Goal: Task Accomplishment & Management: Use online tool/utility

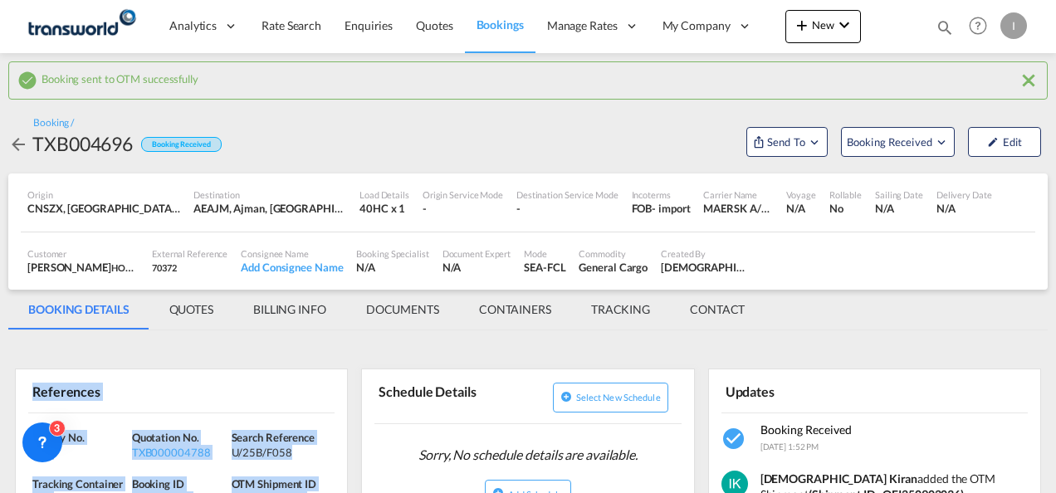
scroll to position [166, 0]
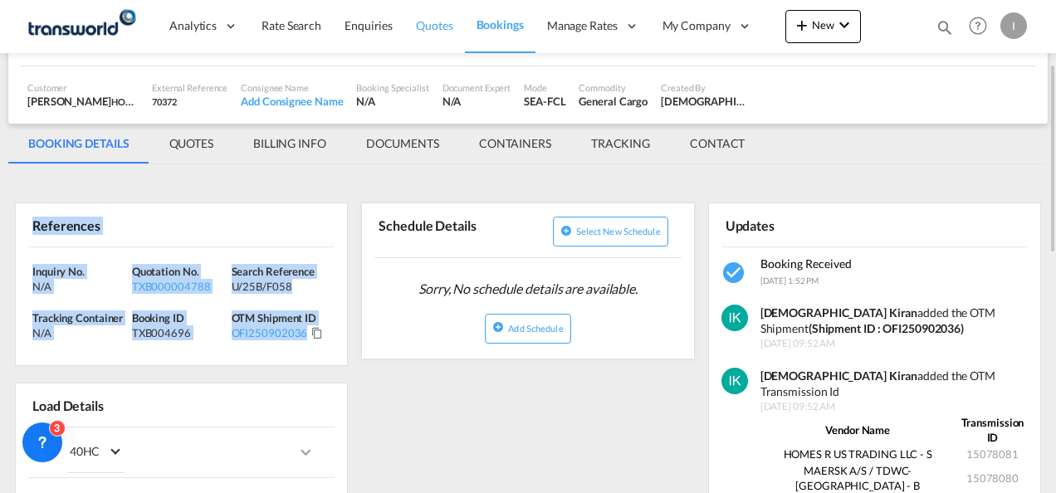
drag, startPoint x: 0, startPoint y: 0, endPoint x: 427, endPoint y: 30, distance: 428.5
click at [427, 30] on span "Quotes" at bounding box center [434, 25] width 37 height 14
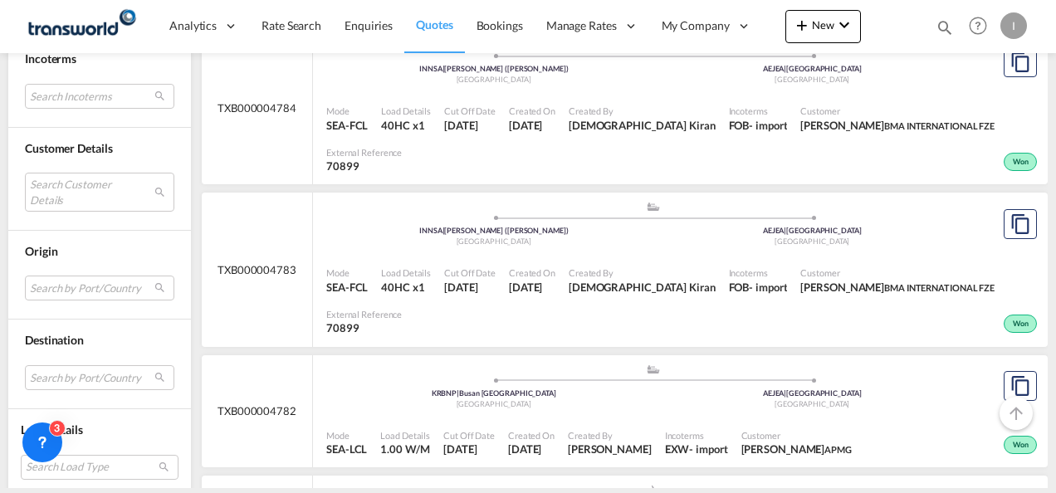
scroll to position [830, 0]
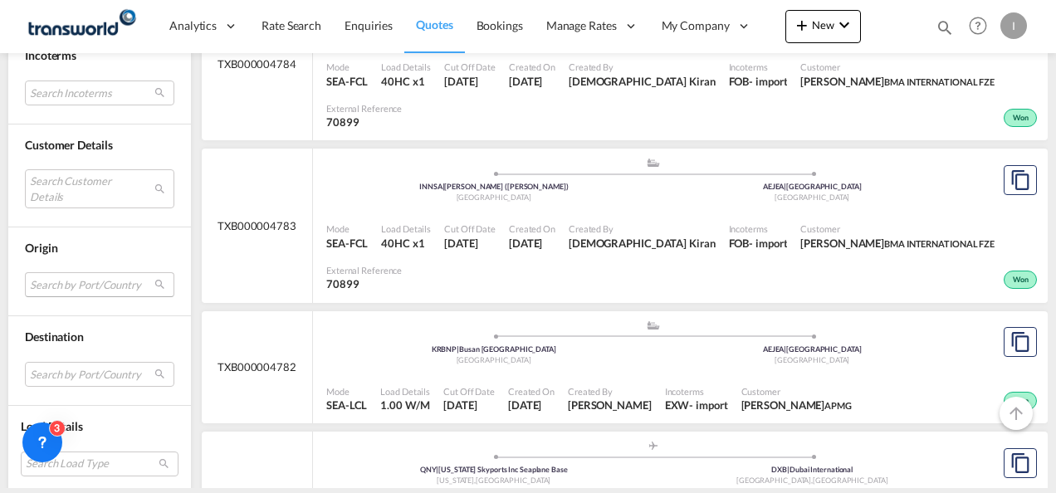
click at [55, 277] on md-select "Search by Port/Country JPNIC nichinan [GEOGRAPHIC_DATA] AEAMF mussafah [GEOGRAP…" at bounding box center [99, 284] width 149 height 25
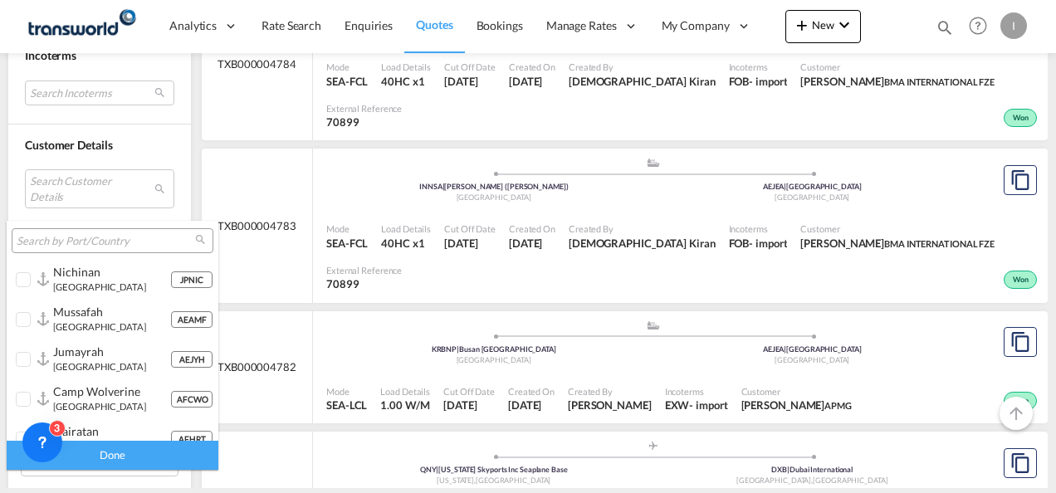
click at [55, 246] on input "search" at bounding box center [106, 241] width 178 height 15
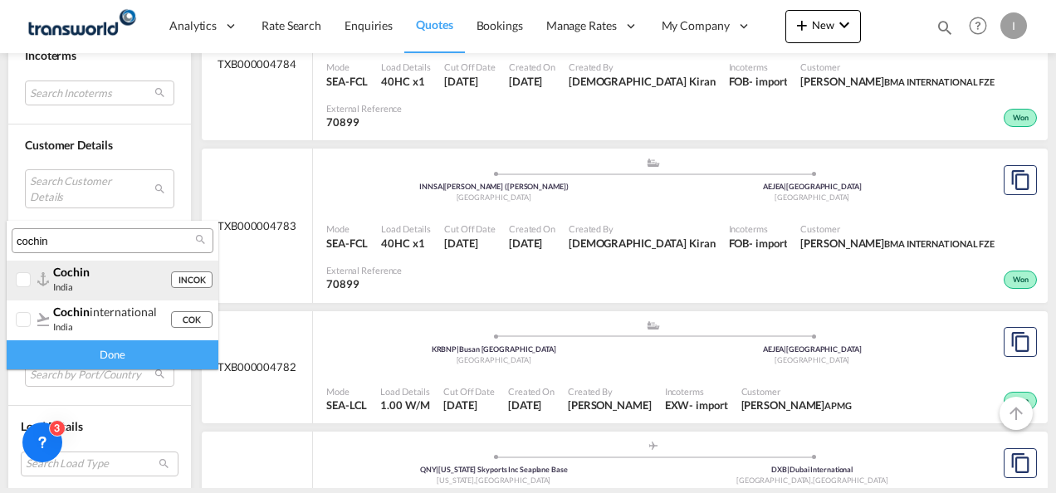
type input "cochin"
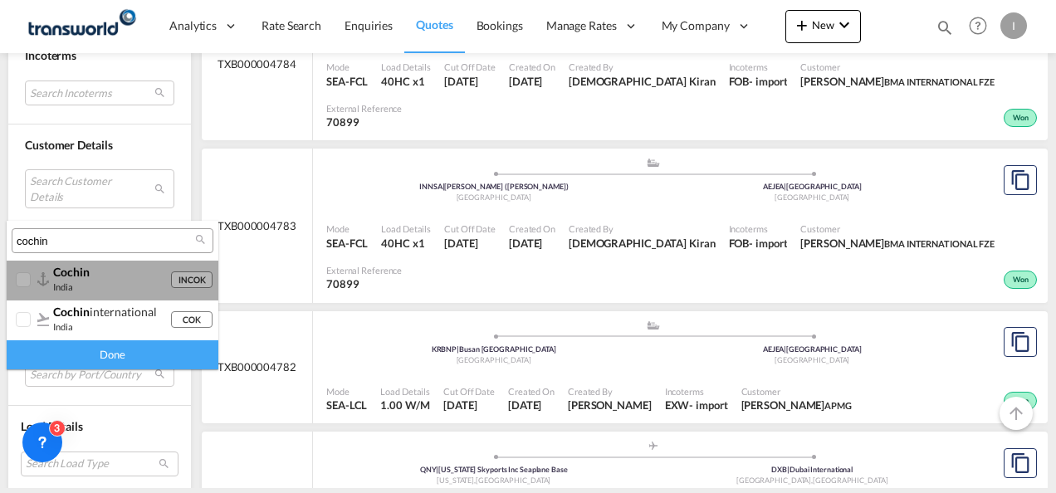
click at [84, 269] on span "cochin" at bounding box center [71, 272] width 37 height 14
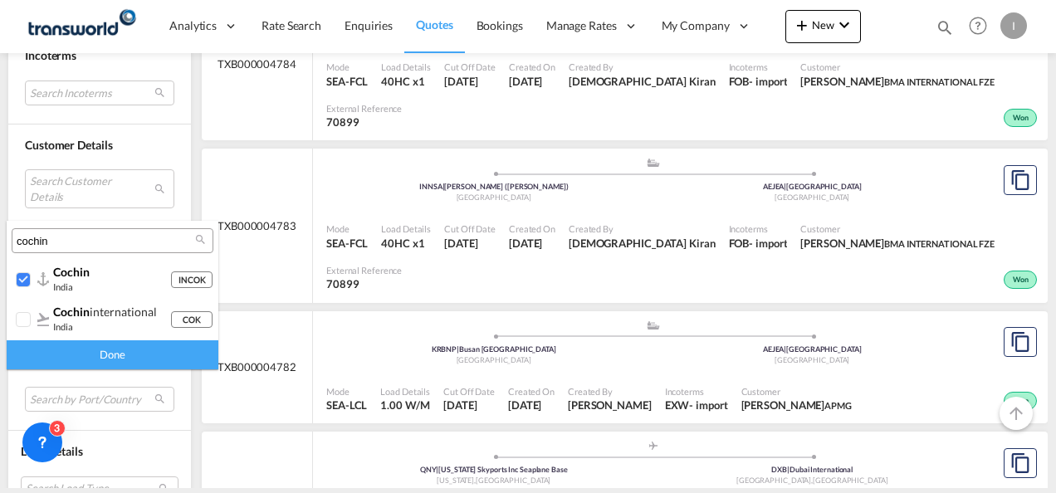
click at [98, 359] on div "Done" at bounding box center [113, 354] width 212 height 29
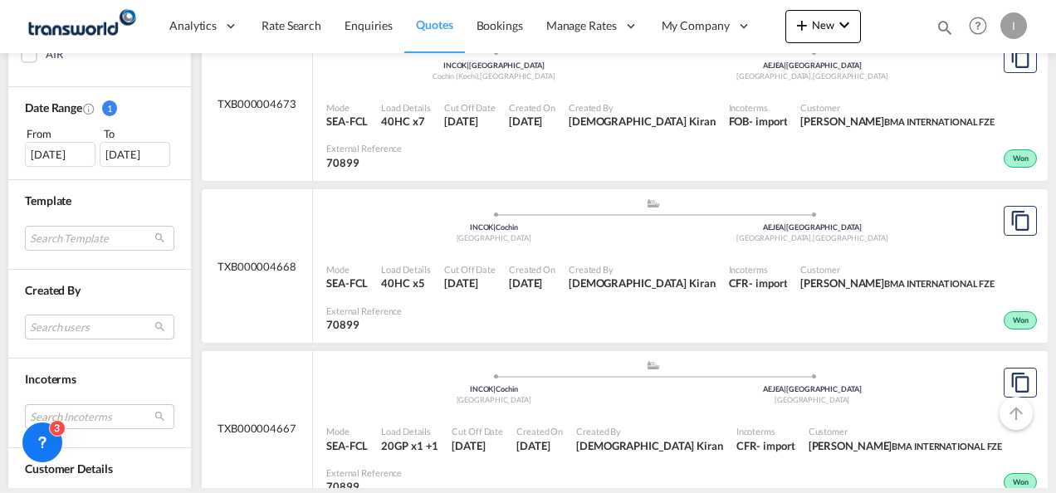
scroll to position [581, 0]
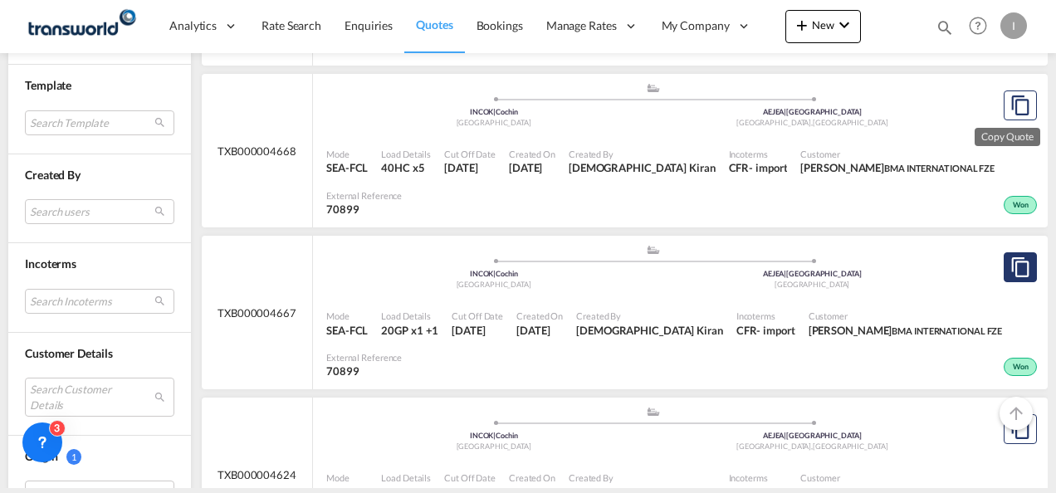
click at [1015, 257] on md-icon "assets/icons/custom/copyQuote.svg" at bounding box center [1020, 267] width 20 height 20
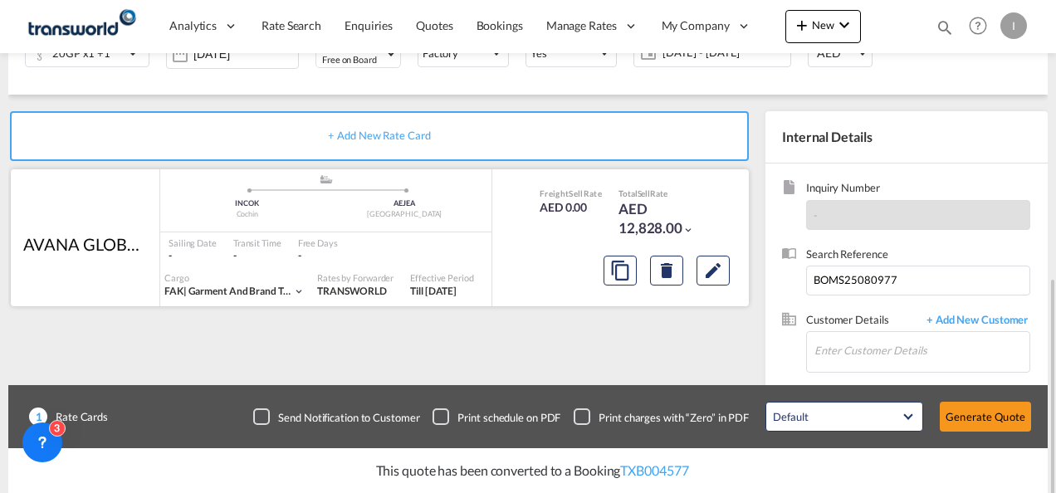
scroll to position [332, 0]
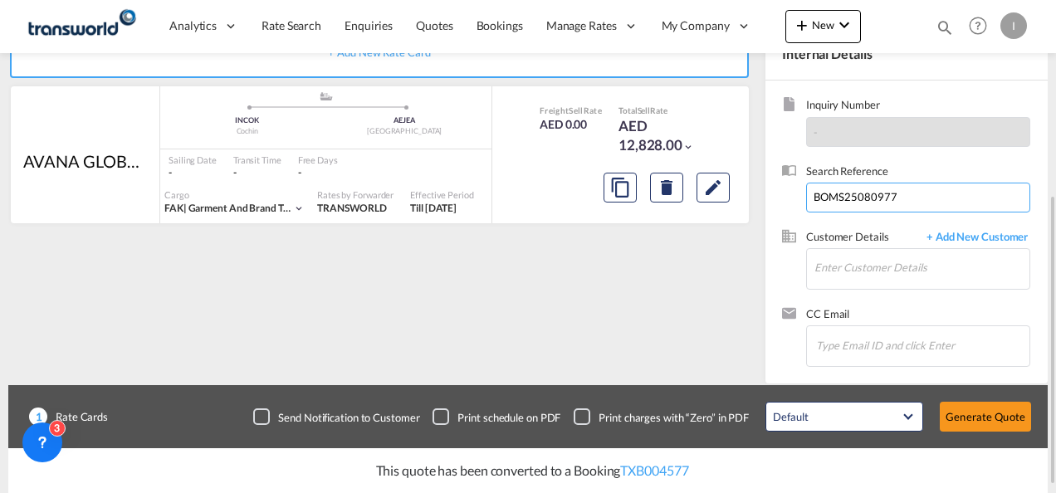
click at [835, 199] on input "BOMS25080977" at bounding box center [918, 198] width 224 height 30
click at [442, 27] on span "Quotes" at bounding box center [434, 25] width 37 height 14
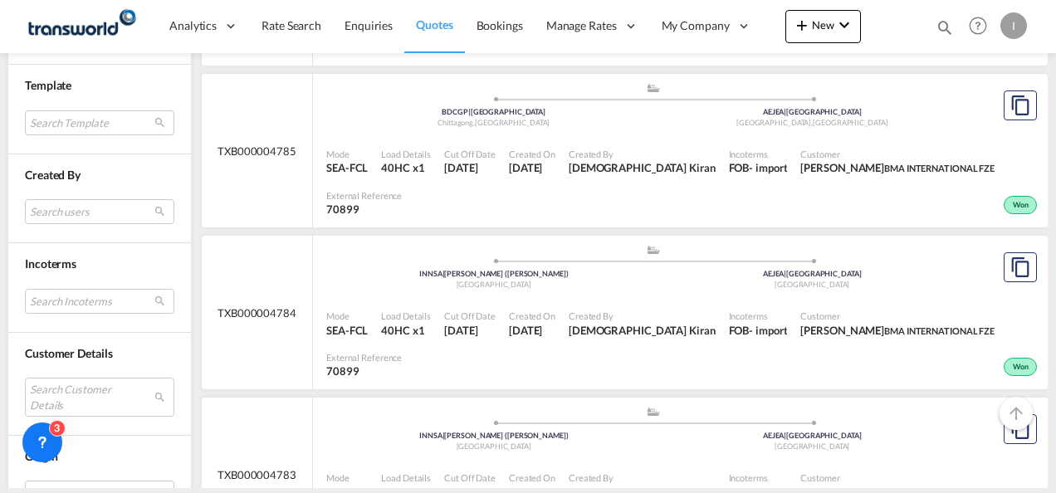
scroll to position [747, 0]
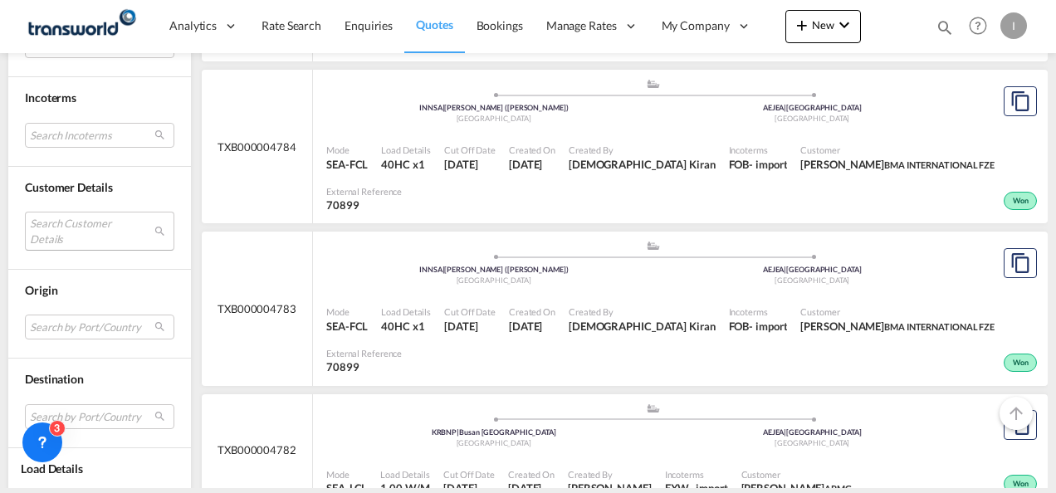
click at [61, 227] on md-select "Search Customer Details user name user [PERSON_NAME] [PERSON_NAME][EMAIL_ADDRES…" at bounding box center [99, 231] width 149 height 38
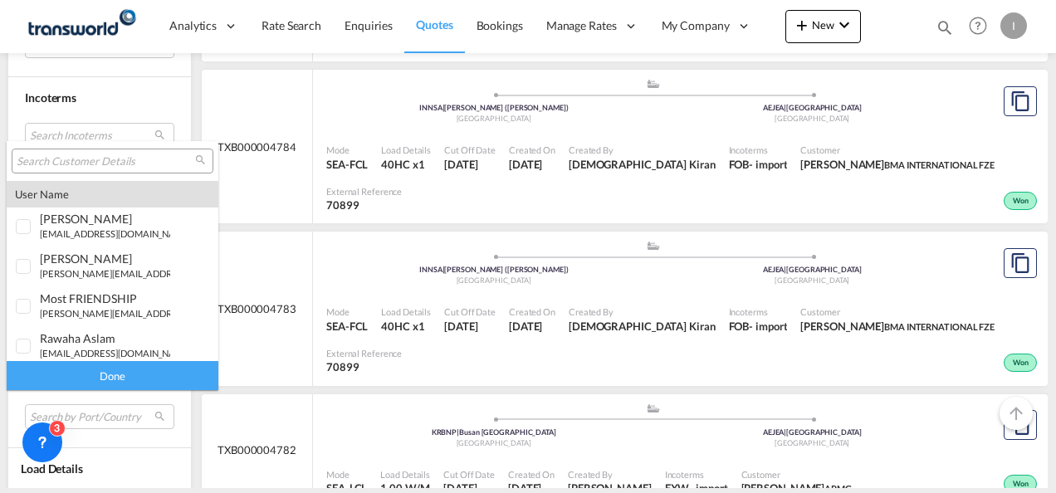
click at [53, 163] on input "search" at bounding box center [106, 161] width 178 height 15
click at [232, 246] on md-backdrop at bounding box center [528, 246] width 1056 height 493
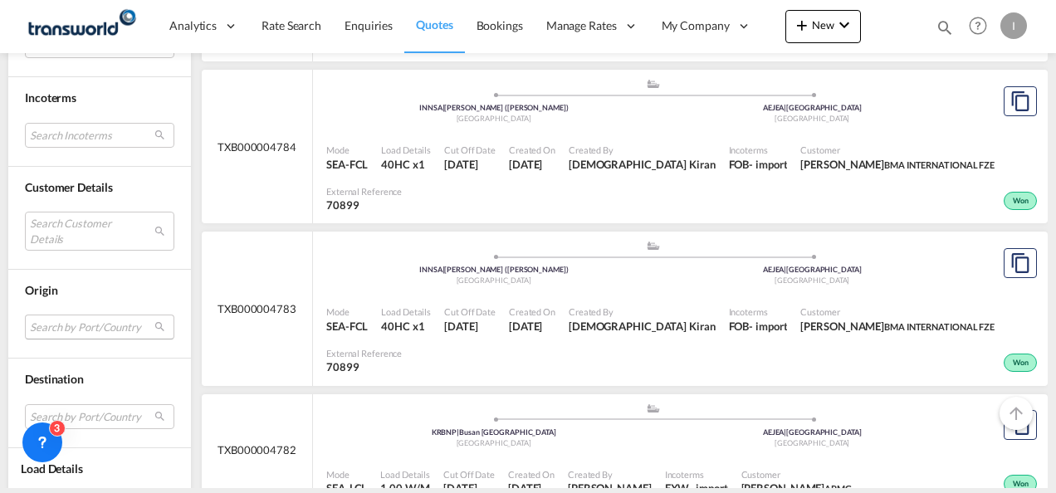
click at [60, 329] on md-select "Search by Port/Country JPNIC nichinan [GEOGRAPHIC_DATA] AEAMF mussafah [GEOGRAP…" at bounding box center [99, 327] width 149 height 25
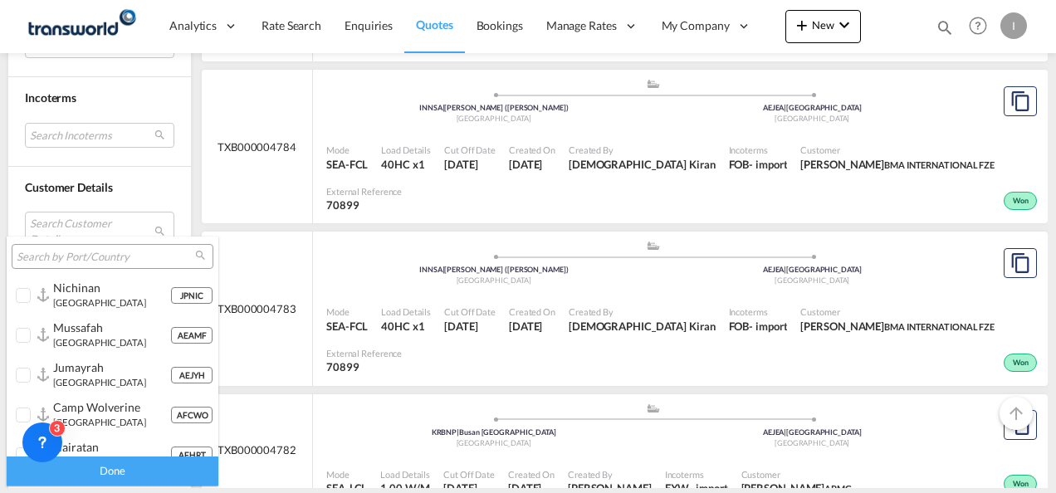
click at [64, 257] on input "search" at bounding box center [106, 257] width 178 height 15
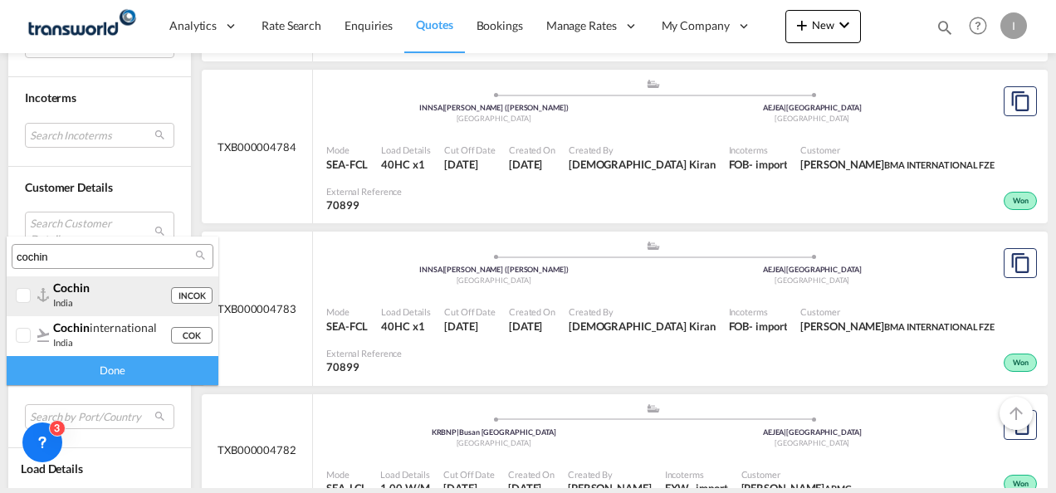
type input "cochin"
click at [66, 297] on small "india" at bounding box center [63, 302] width 20 height 11
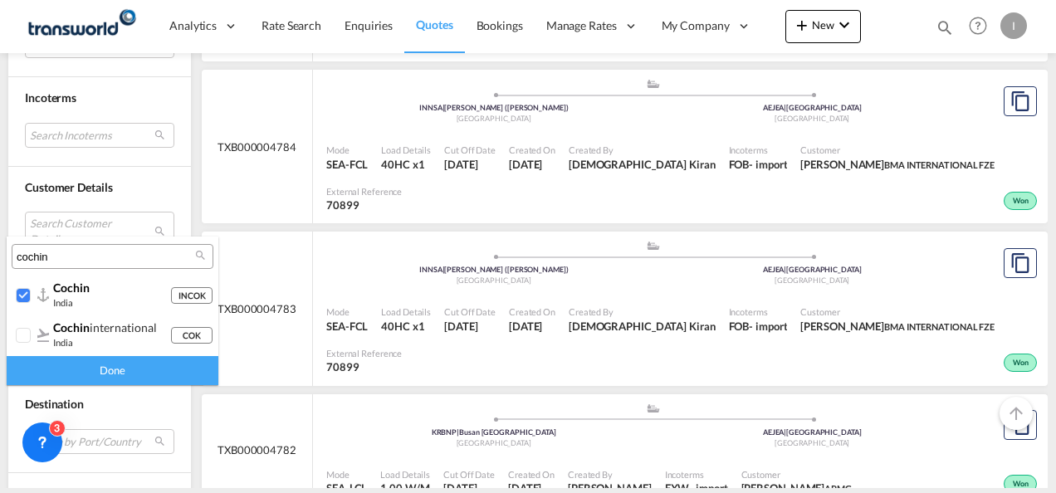
click at [95, 359] on div "Done" at bounding box center [113, 370] width 212 height 29
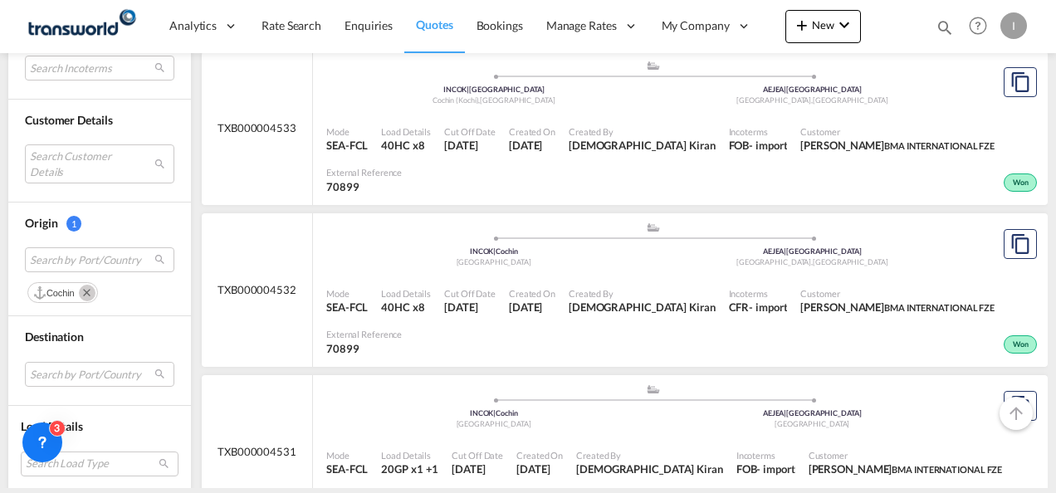
scroll to position [1253, 0]
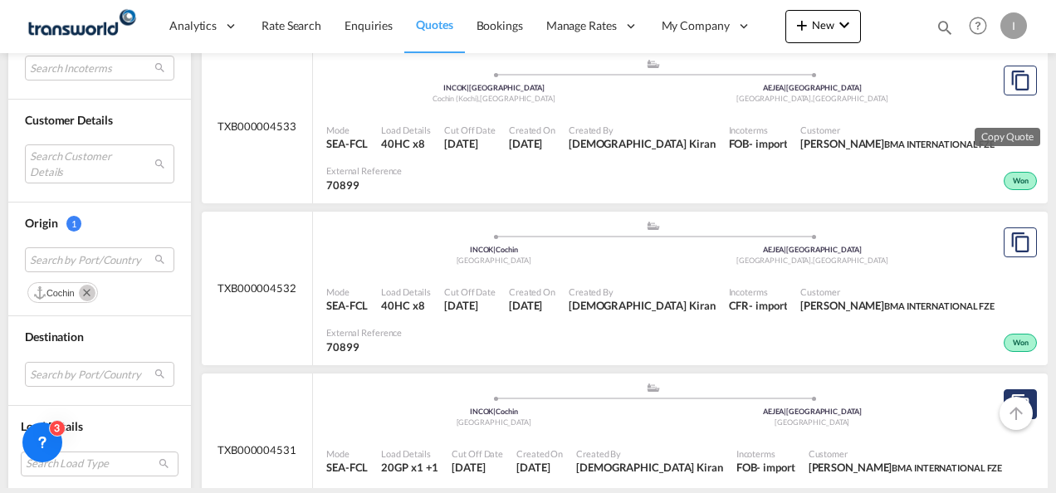
click at [1010, 394] on md-icon "assets/icons/custom/copyQuote.svg" at bounding box center [1020, 404] width 20 height 20
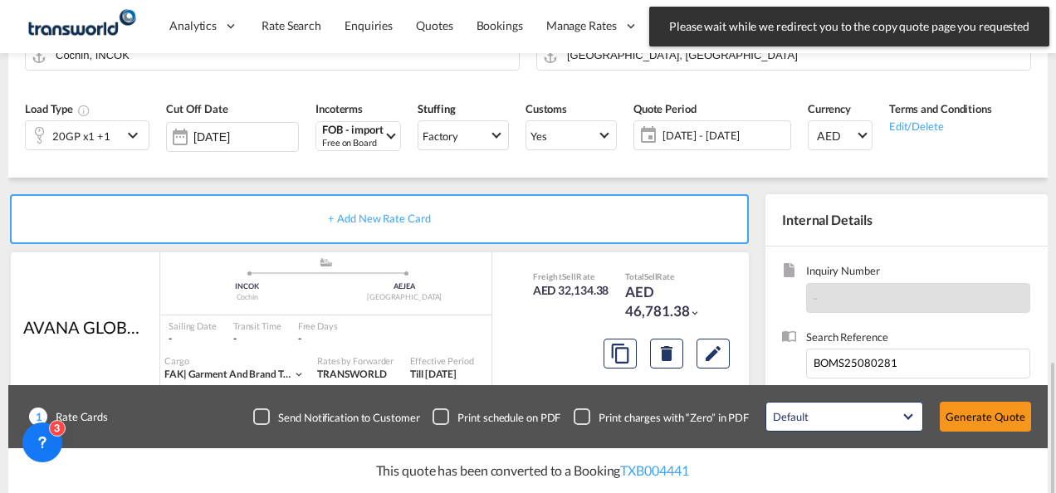
scroll to position [342, 0]
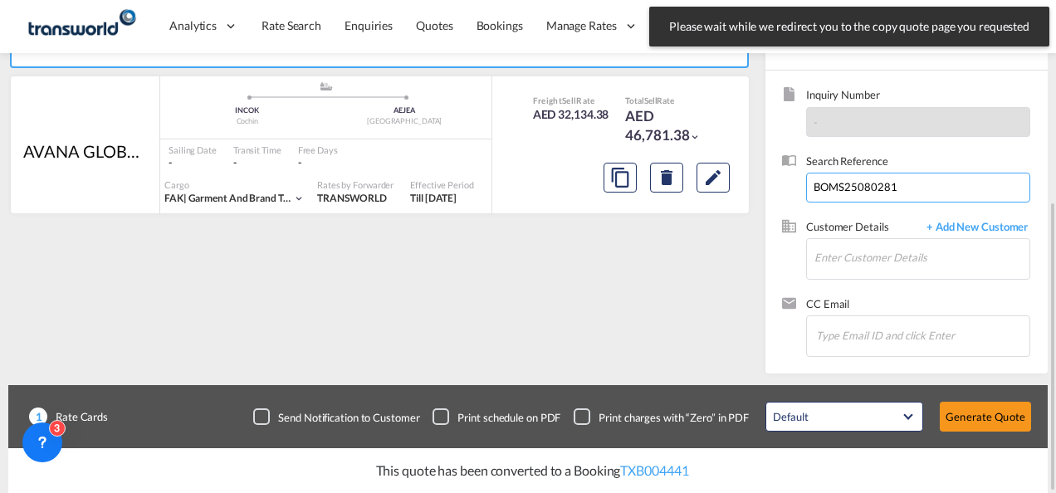
click at [842, 193] on input "BOMS25080281" at bounding box center [918, 188] width 224 height 30
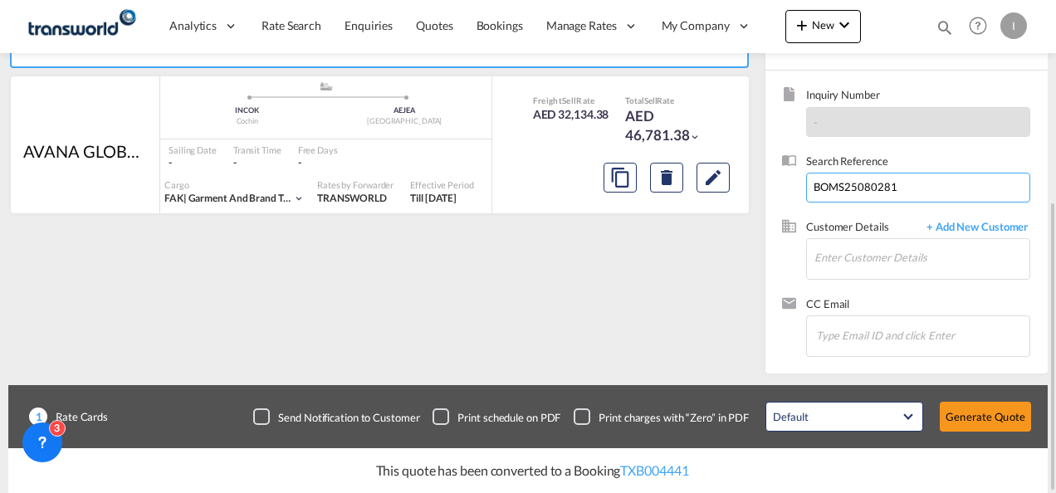
paste input
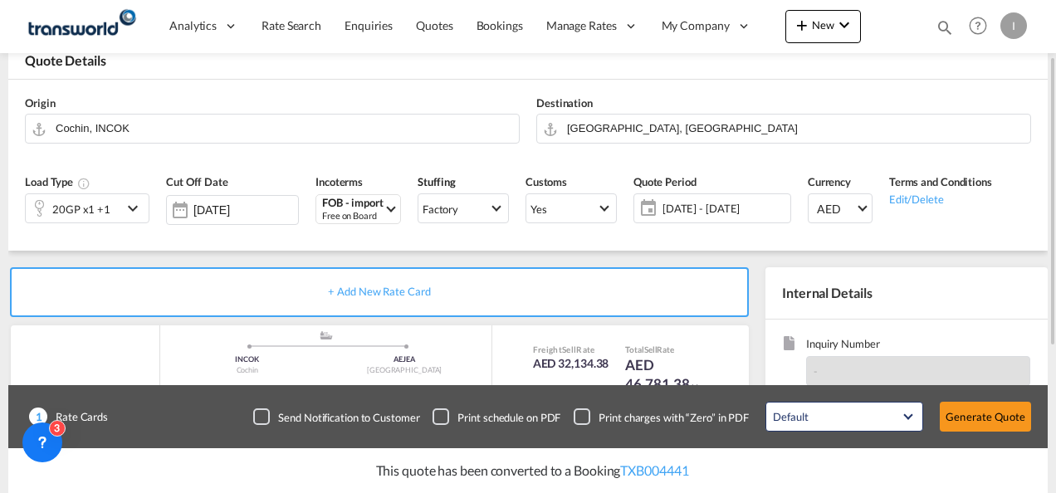
click at [118, 199] on div "20GP x1 +1" at bounding box center [74, 208] width 96 height 28
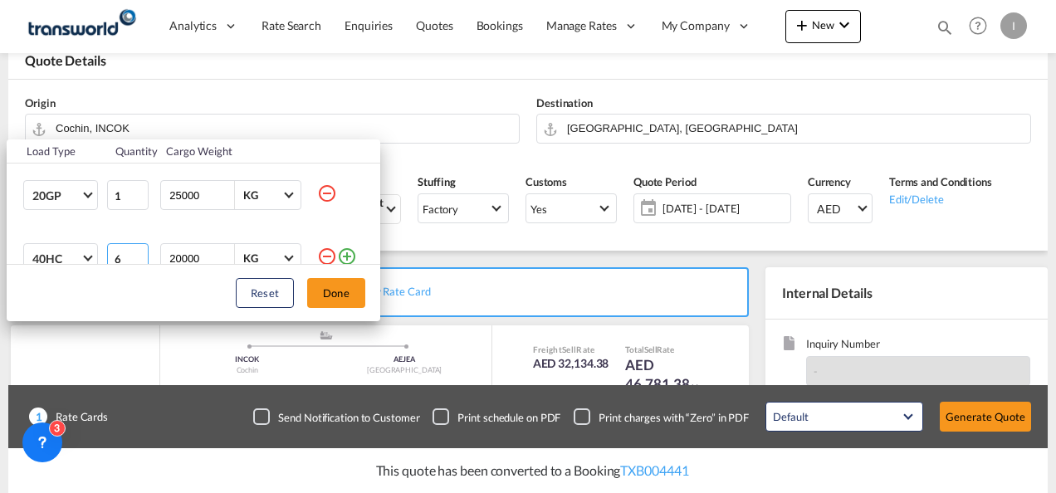
click at [137, 261] on input "6" at bounding box center [128, 258] width 42 height 30
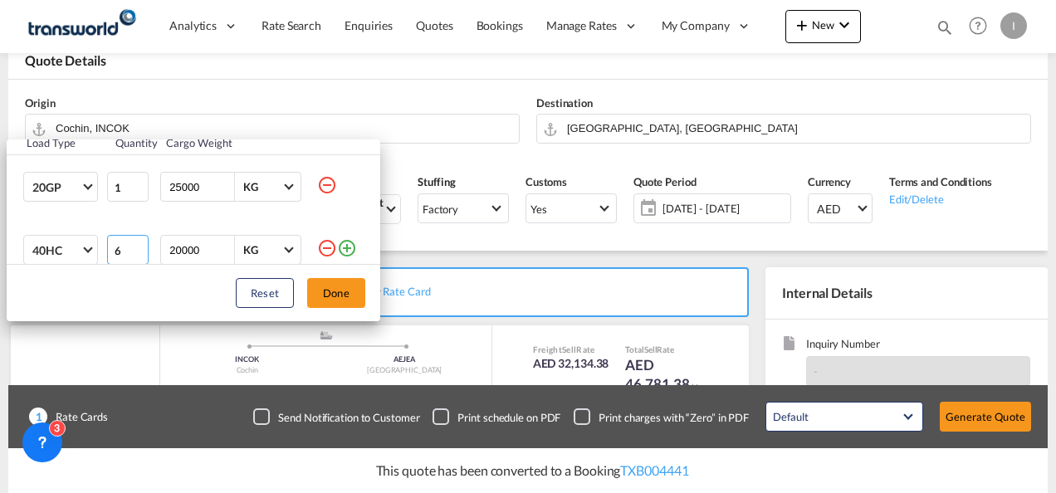
click at [137, 261] on input "6" at bounding box center [128, 250] width 42 height 30
click at [135, 249] on input "7" at bounding box center [128, 250] width 42 height 30
click at [135, 249] on input "8" at bounding box center [128, 250] width 42 height 30
click at [135, 249] on input "9" at bounding box center [128, 250] width 42 height 30
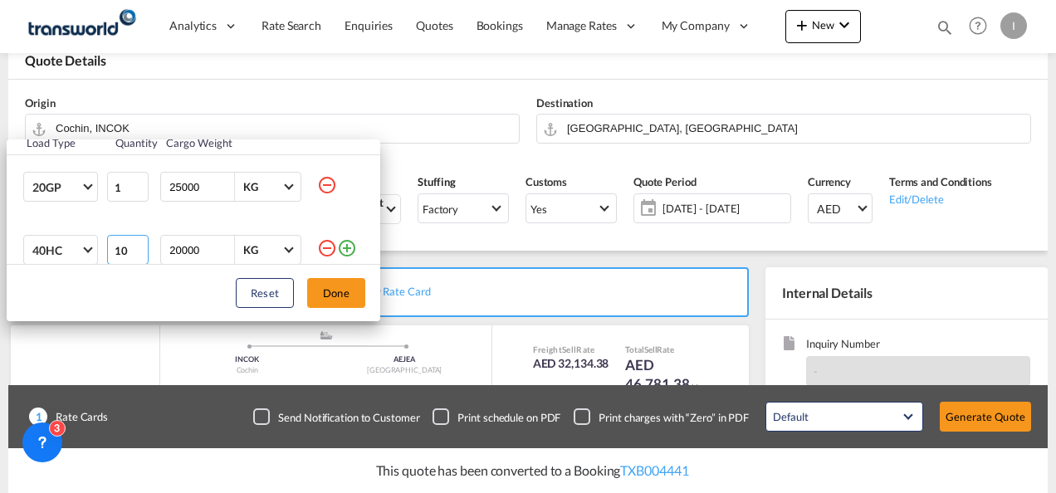
click at [135, 249] on input "10" at bounding box center [128, 250] width 42 height 30
click at [135, 249] on input "11" at bounding box center [128, 250] width 42 height 30
click at [135, 249] on input "12" at bounding box center [128, 250] width 42 height 30
click at [135, 245] on input "13" at bounding box center [128, 250] width 42 height 30
click at [135, 245] on input "14" at bounding box center [128, 250] width 42 height 30
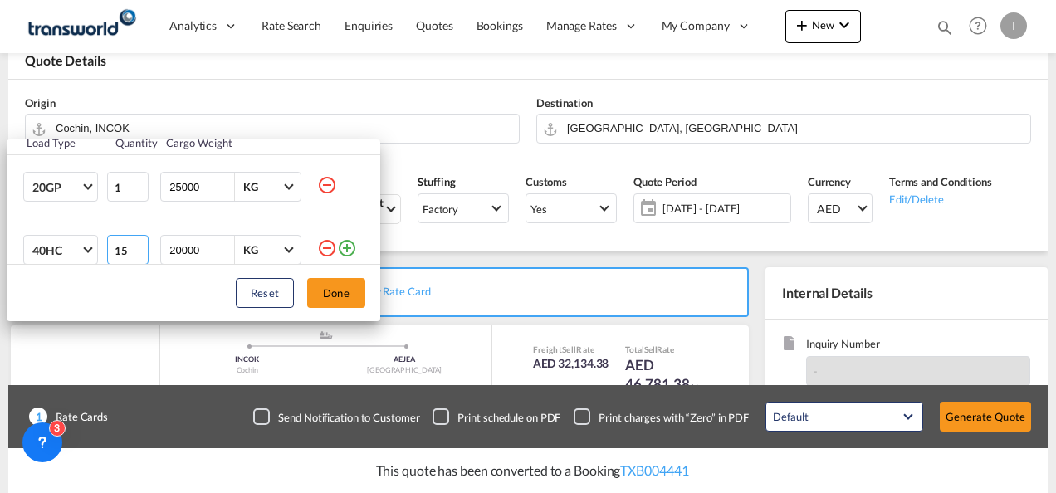
click at [135, 245] on input "15" at bounding box center [128, 250] width 42 height 30
click at [135, 245] on input "16" at bounding box center [128, 250] width 42 height 30
click at [135, 245] on input "17" at bounding box center [128, 250] width 42 height 30
click at [139, 257] on input "17" at bounding box center [128, 250] width 42 height 30
click at [134, 255] on input "16" at bounding box center [128, 250] width 42 height 30
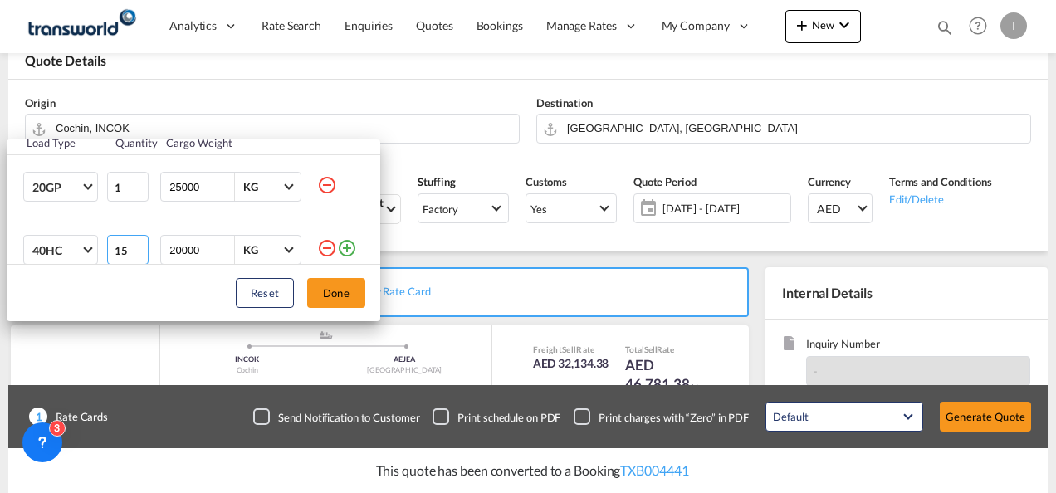
click at [134, 254] on input "15" at bounding box center [128, 250] width 42 height 30
click at [134, 254] on input "14" at bounding box center [128, 250] width 42 height 30
click at [134, 254] on input "13" at bounding box center [128, 250] width 42 height 30
click at [134, 254] on input "12" at bounding box center [128, 250] width 42 height 30
click at [134, 254] on input "11" at bounding box center [128, 250] width 42 height 30
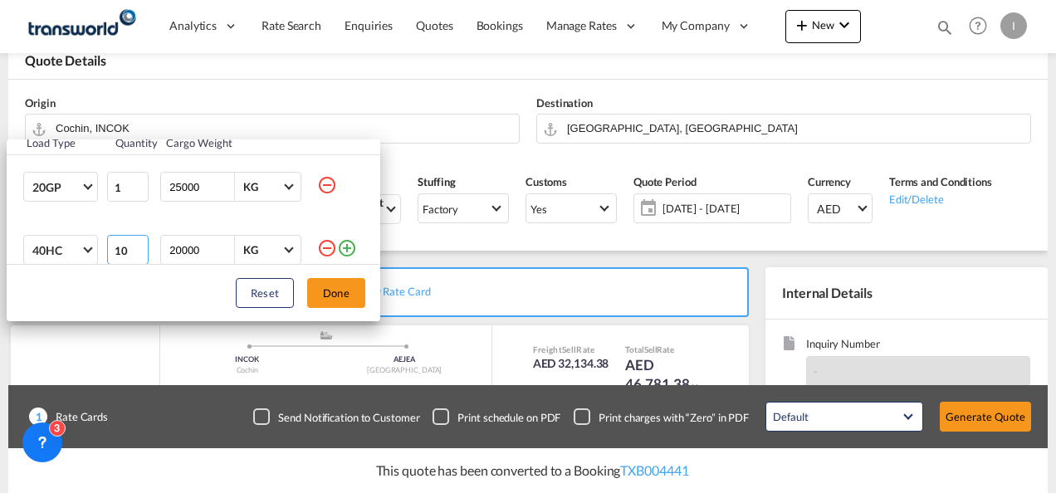
click at [134, 254] on input "10" at bounding box center [128, 250] width 42 height 30
click at [134, 254] on input "9" at bounding box center [128, 250] width 42 height 30
click at [134, 254] on input "8" at bounding box center [128, 250] width 42 height 30
click at [134, 254] on input "7" at bounding box center [128, 250] width 42 height 30
click at [134, 254] on input "6" at bounding box center [128, 250] width 42 height 30
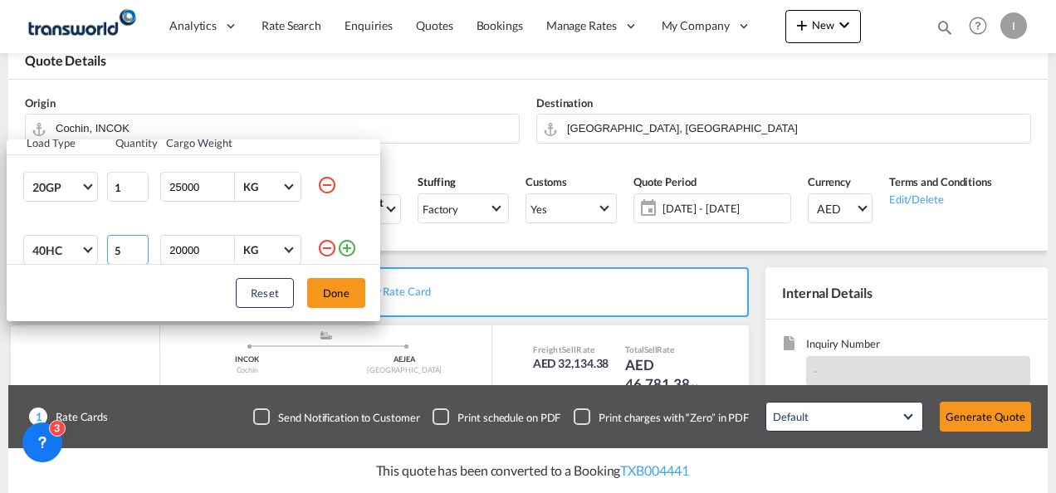
click at [134, 254] on input "5" at bounding box center [128, 250] width 42 height 30
click at [134, 254] on input "4" at bounding box center [128, 250] width 42 height 30
click at [134, 254] on input "3" at bounding box center [128, 250] width 42 height 30
click at [134, 254] on input "2" at bounding box center [128, 250] width 42 height 30
type input "1"
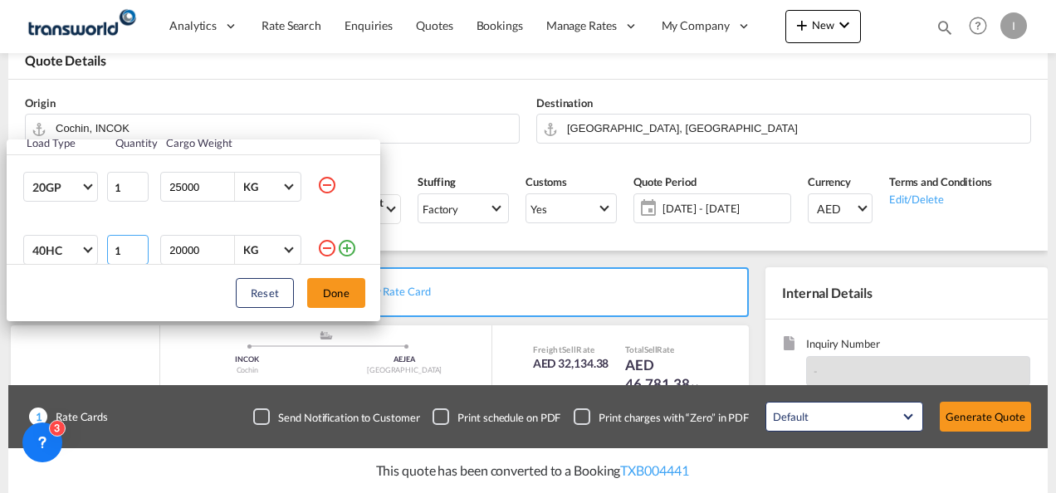
click at [134, 254] on input "1" at bounding box center [128, 250] width 42 height 30
click at [340, 299] on button "Done" at bounding box center [336, 293] width 58 height 30
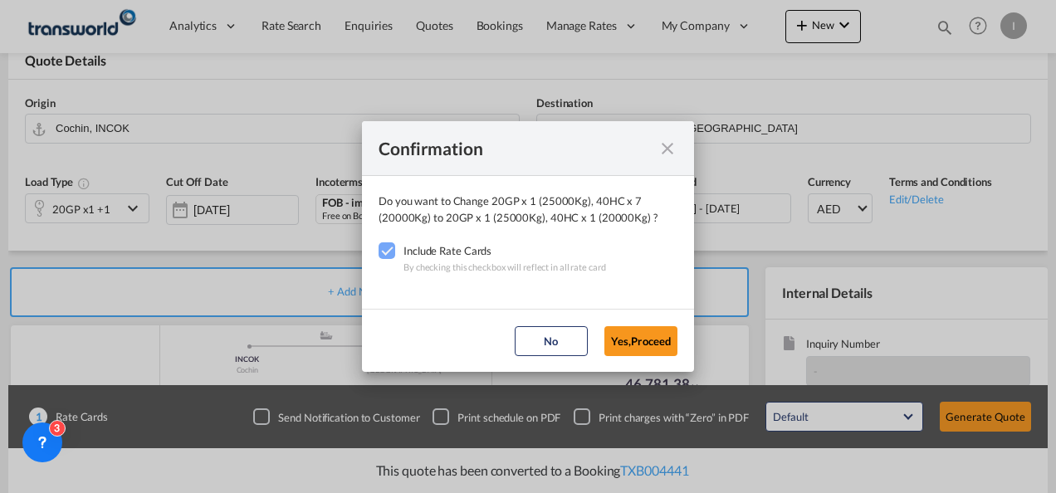
click at [639, 344] on button "Yes,Proceed" at bounding box center [640, 341] width 73 height 30
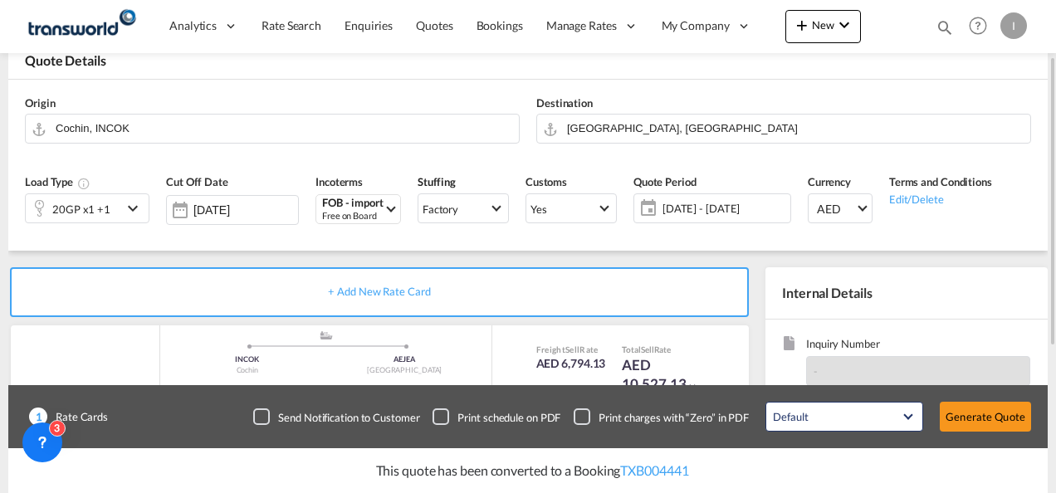
scroll to position [259, 0]
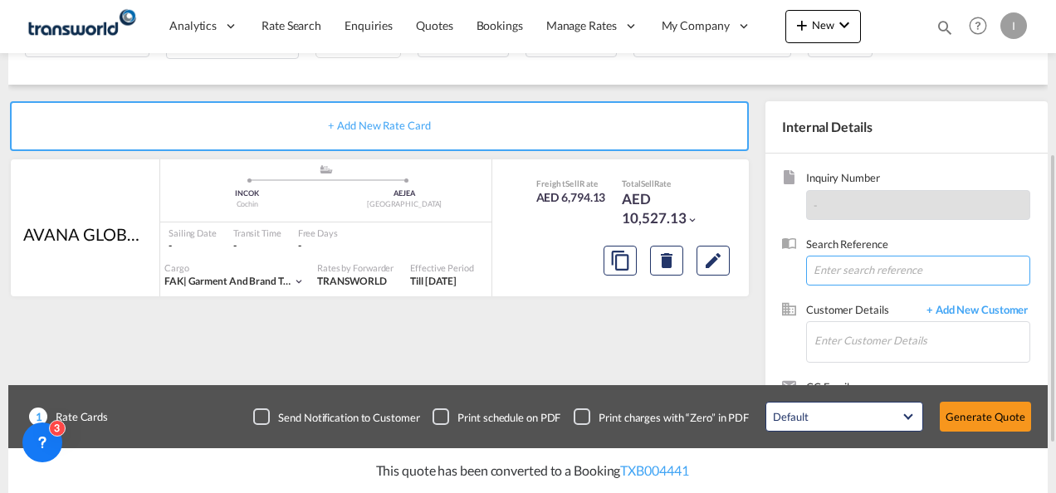
click at [831, 271] on input at bounding box center [918, 271] width 224 height 30
paste input "COKJEA25054198"
type input "COKJEA25054198"
click at [858, 341] on input "Enter Customer Details" at bounding box center [921, 340] width 215 height 37
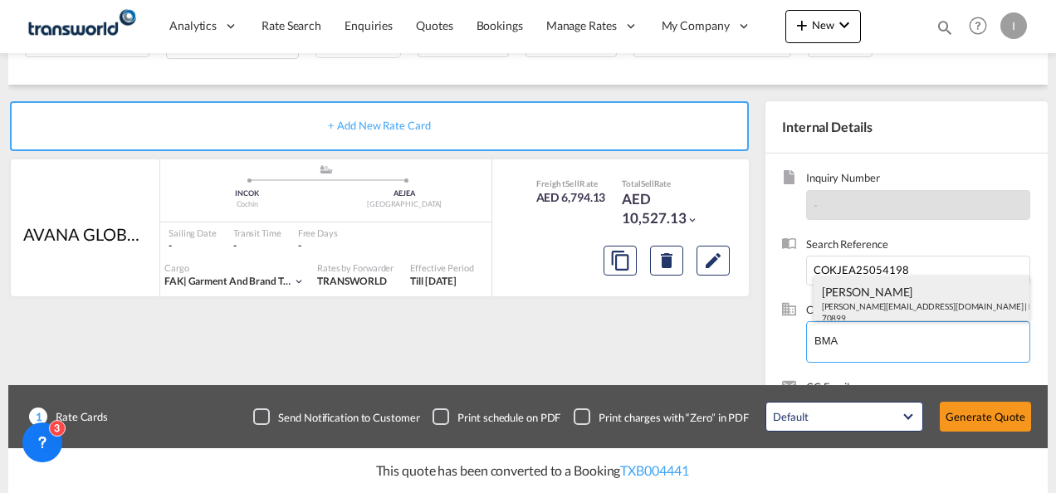
click at [870, 312] on div "[PERSON_NAME] [EMAIL_ADDRESS][DOMAIN_NAME] | BMA INTERNATIONAL FZE | 70899" at bounding box center [921, 304] width 217 height 56
type input "BMA INTERNATIONAL FZE, [PERSON_NAME], [PERSON_NAME][EMAIL_ADDRESS][DOMAIN_NAME]"
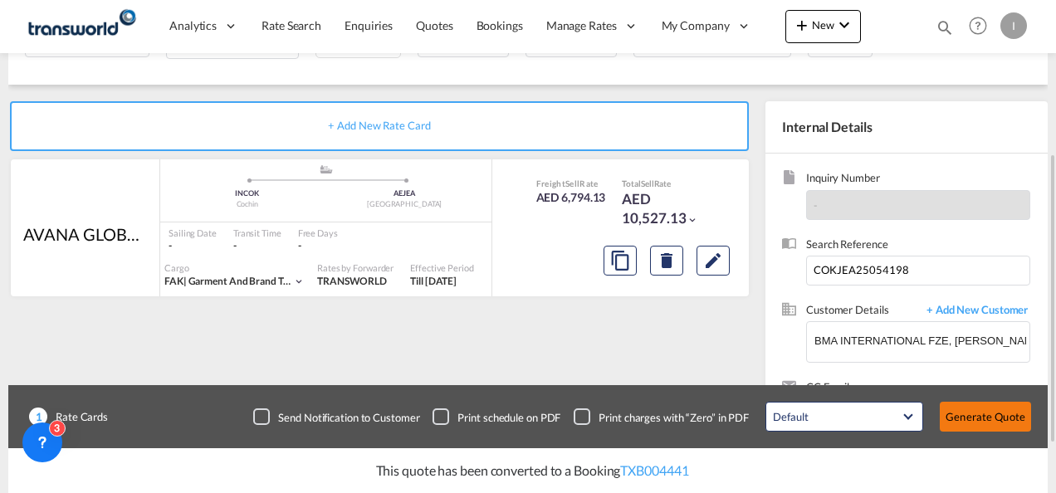
click at [994, 421] on button "Generate Quote" at bounding box center [985, 417] width 91 height 30
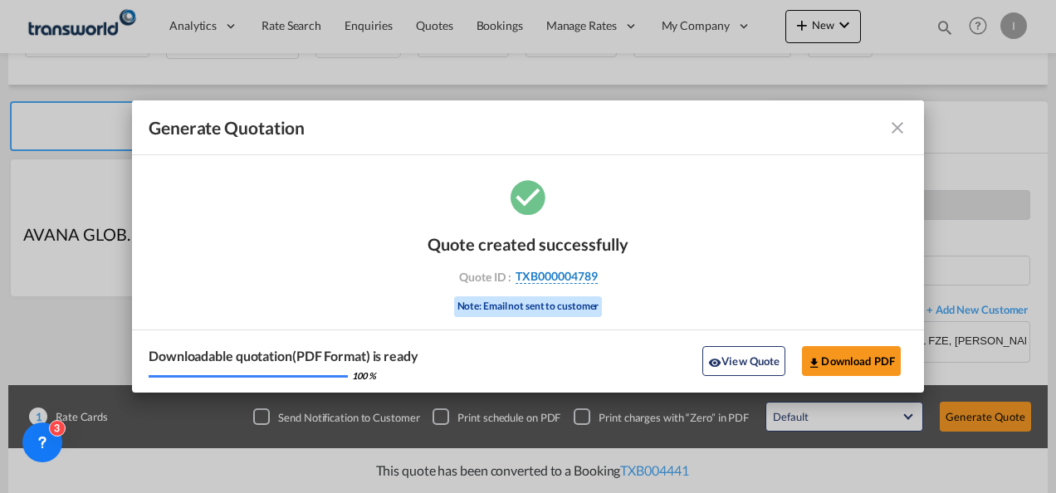
click at [538, 280] on span "TXB000004789" at bounding box center [556, 276] width 82 height 15
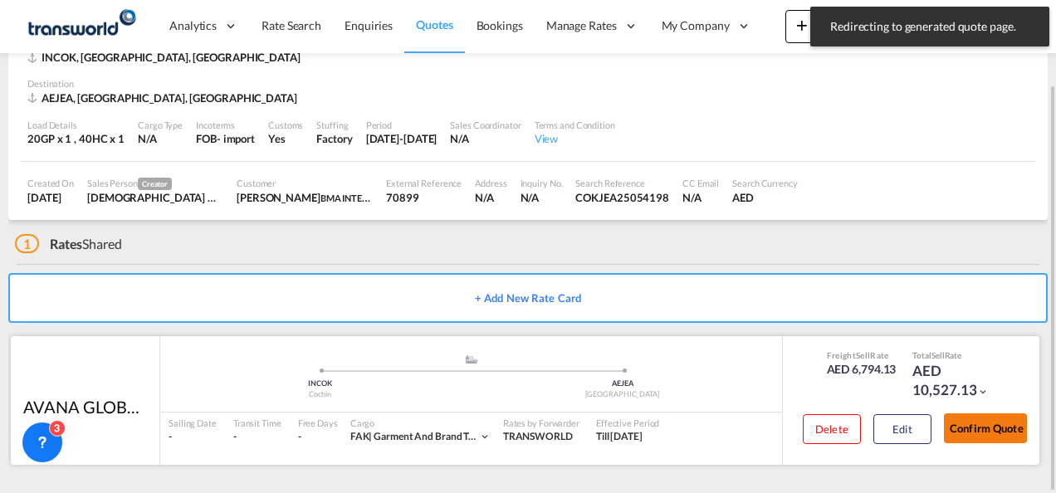
click at [979, 426] on button "Confirm Quote" at bounding box center [985, 428] width 83 height 30
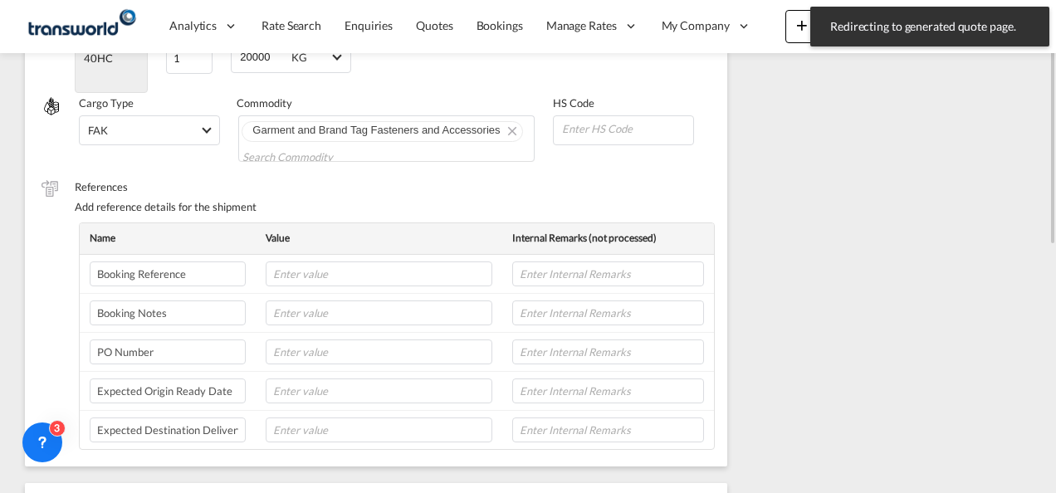
scroll to position [331, 0]
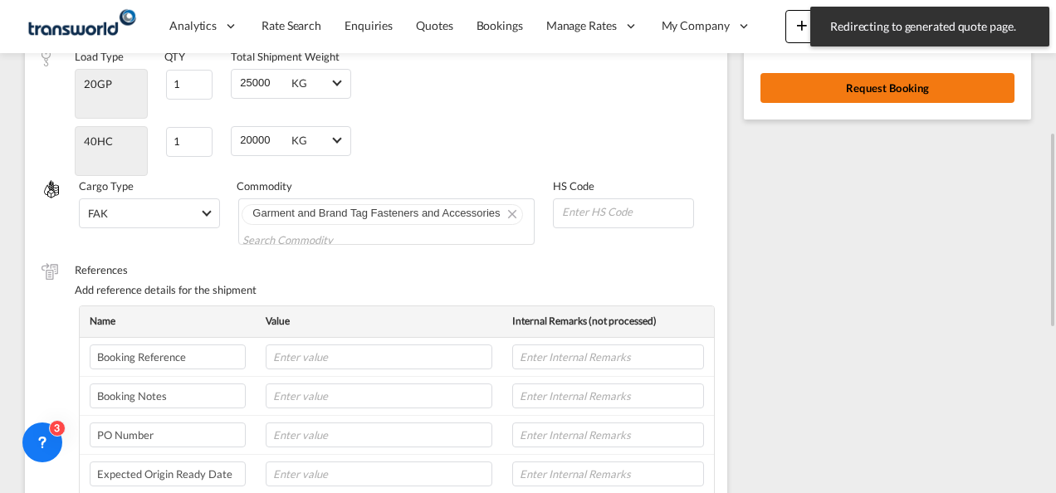
click at [833, 92] on button "Request Booking" at bounding box center [887, 88] width 254 height 30
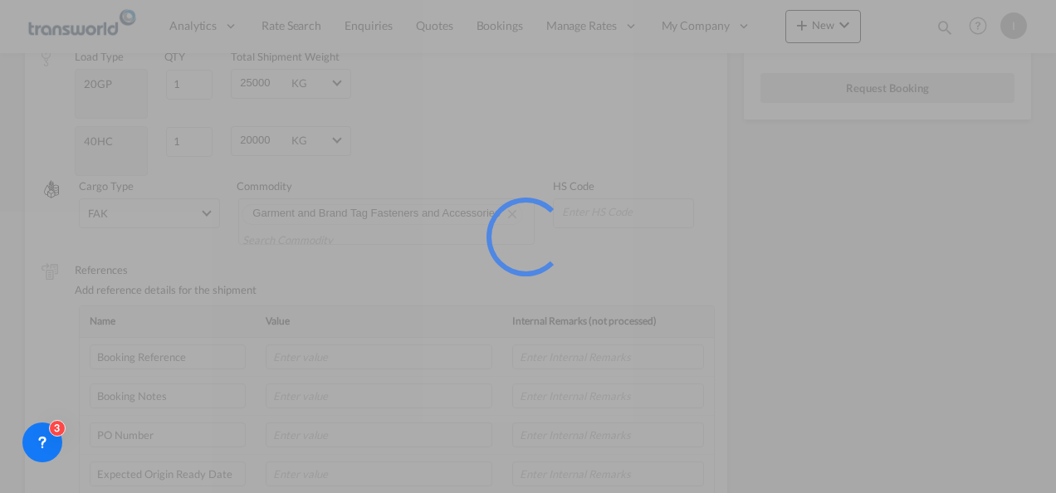
scroll to position [31, 0]
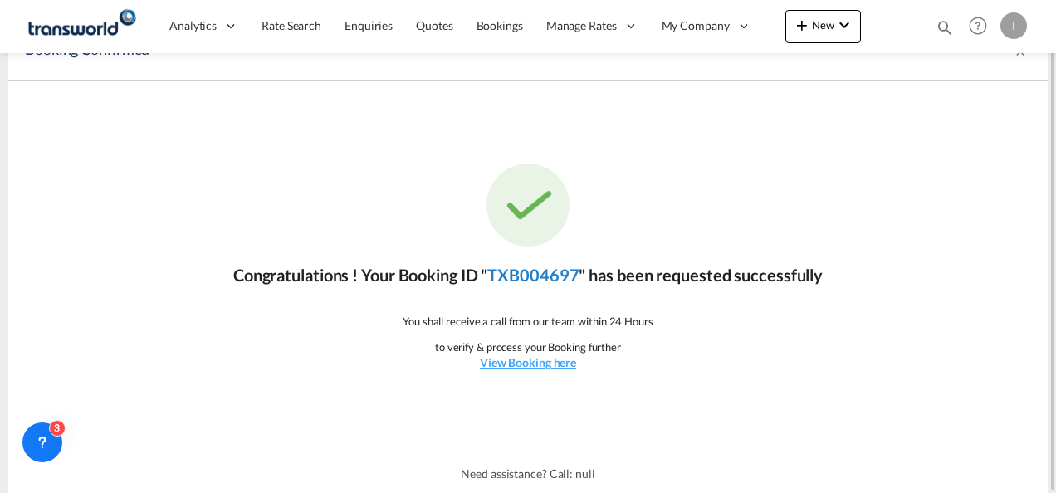
click at [520, 277] on link "TXB004697" at bounding box center [532, 275] width 91 height 20
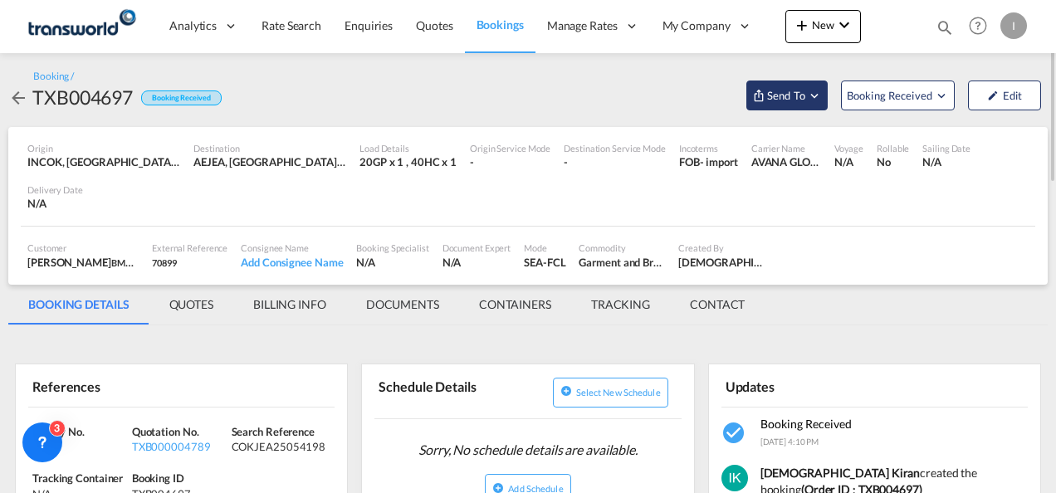
click at [779, 100] on span "Send To" at bounding box center [786, 95] width 42 height 17
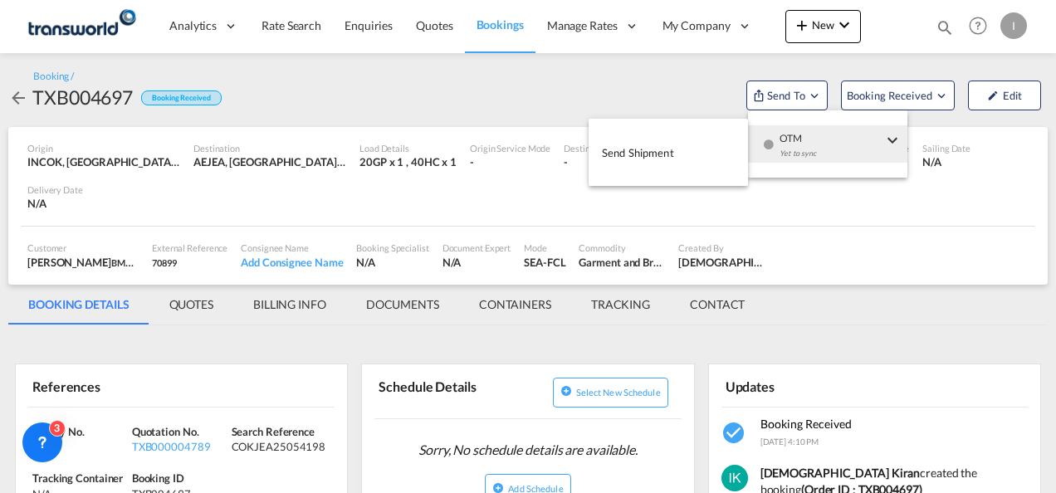
click at [779, 148] on div "Yet to sync" at bounding box center [830, 157] width 103 height 35
click at [652, 149] on span "Send Shipment" at bounding box center [638, 152] width 72 height 27
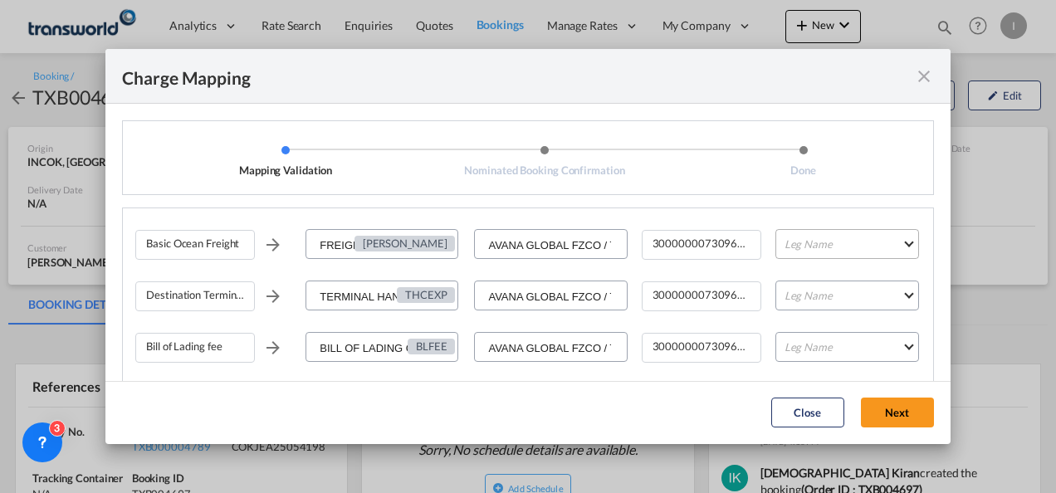
click at [794, 241] on md-select "Leg Name HANDLING ORIGIN VESSEL HANDLING DESTINATION OTHERS TL PICK UP CUSTOMS …" at bounding box center [847, 244] width 144 height 30
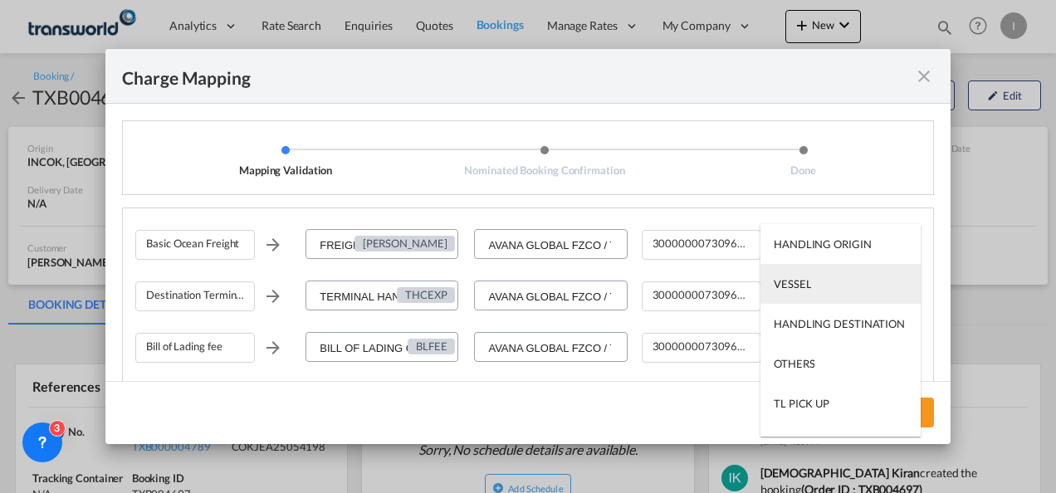
click at [797, 282] on div "VESSEL" at bounding box center [792, 283] width 37 height 15
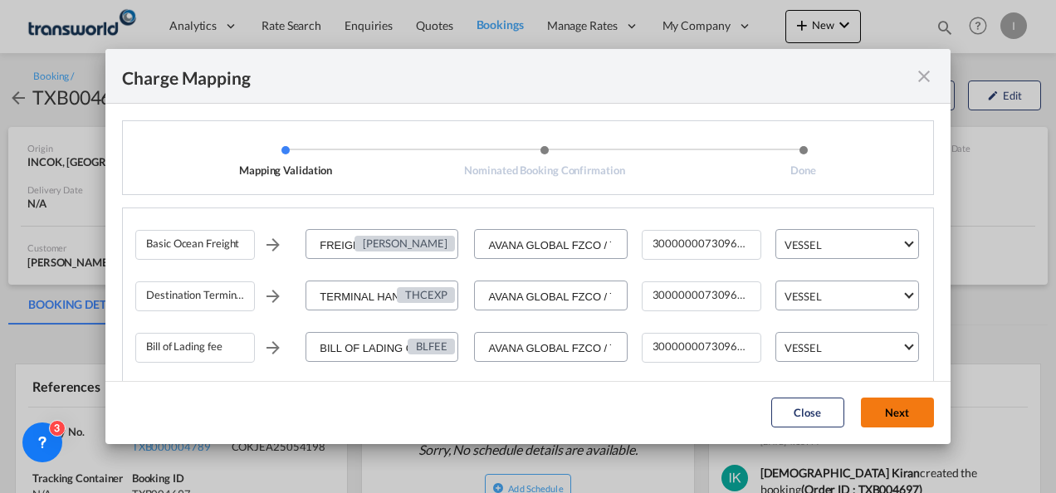
click at [891, 413] on button "Next" at bounding box center [897, 413] width 73 height 30
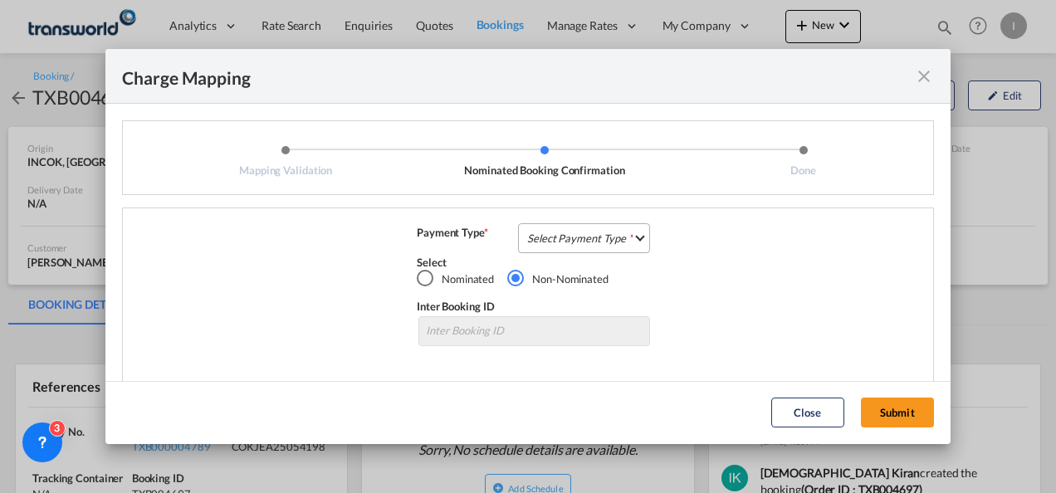
click at [589, 245] on md-select "Select Payment Type COLLECT PREPAID" at bounding box center [584, 238] width 132 height 30
click at [0, 0] on md-option "COLLECT" at bounding box center [0, 0] width 0 height 0
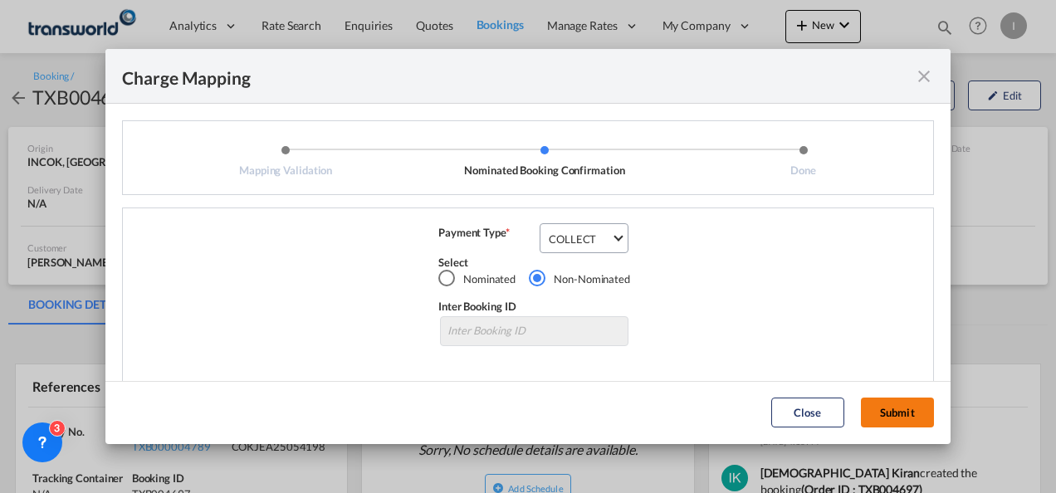
click at [894, 410] on button "Submit" at bounding box center [897, 413] width 73 height 30
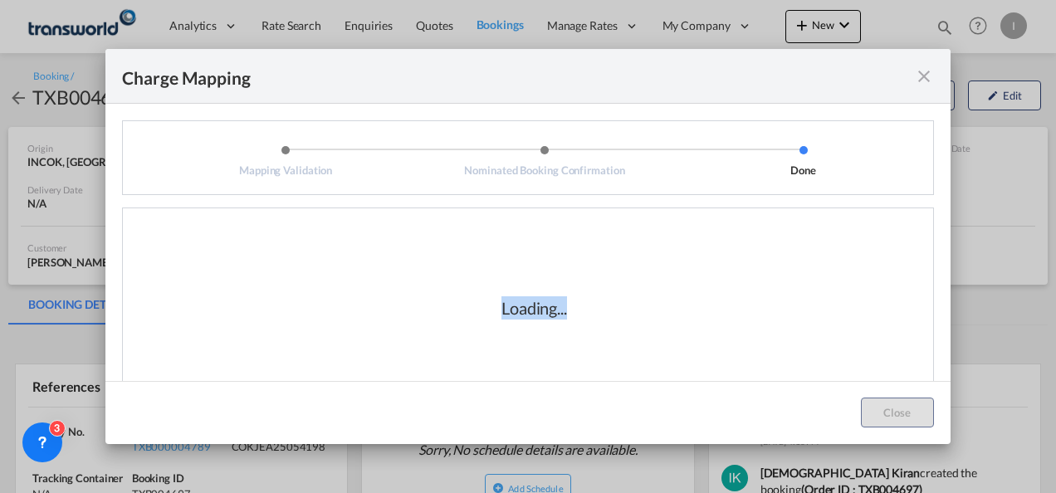
drag, startPoint x: 493, startPoint y: 312, endPoint x: 561, endPoint y: 318, distance: 68.3
click at [561, 318] on div "Loading..." at bounding box center [535, 307] width 166 height 23
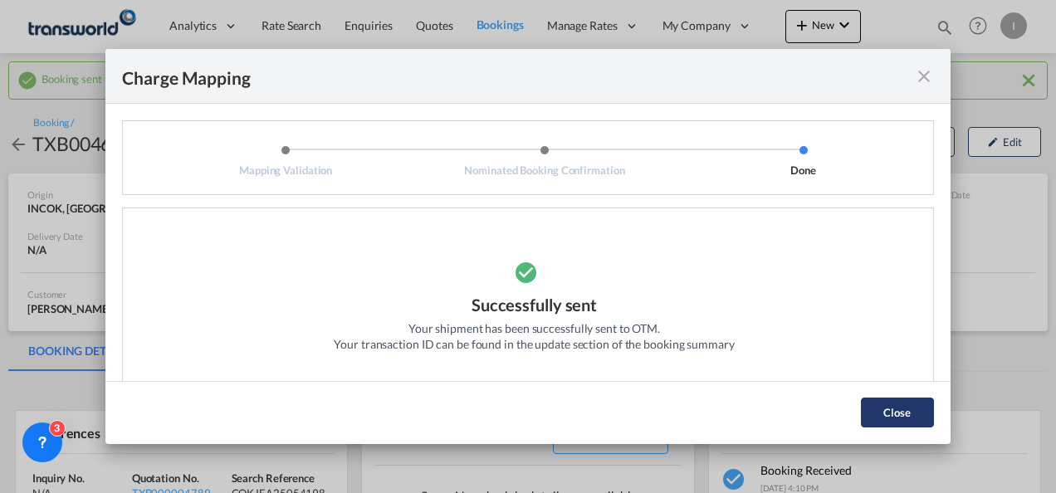
click at [866, 400] on button "Close" at bounding box center [897, 413] width 73 height 30
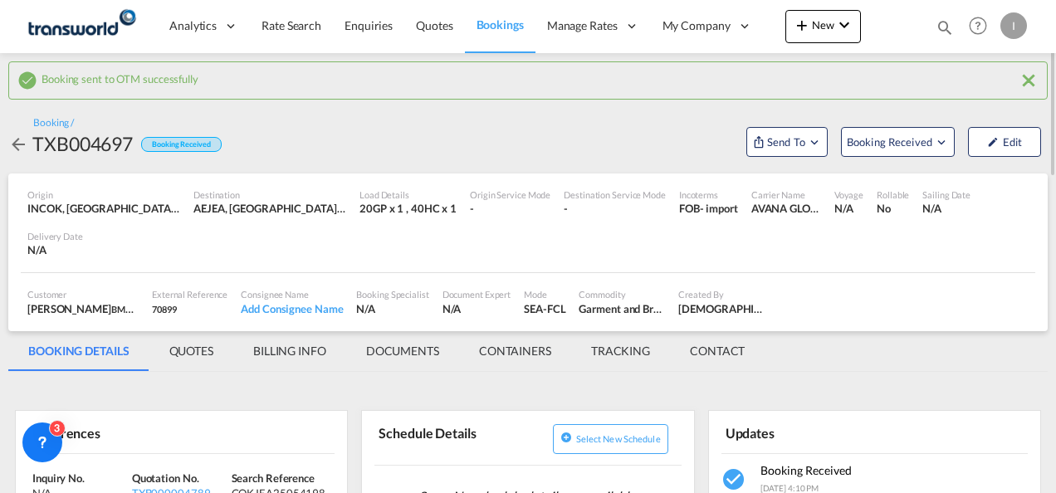
scroll to position [166, 0]
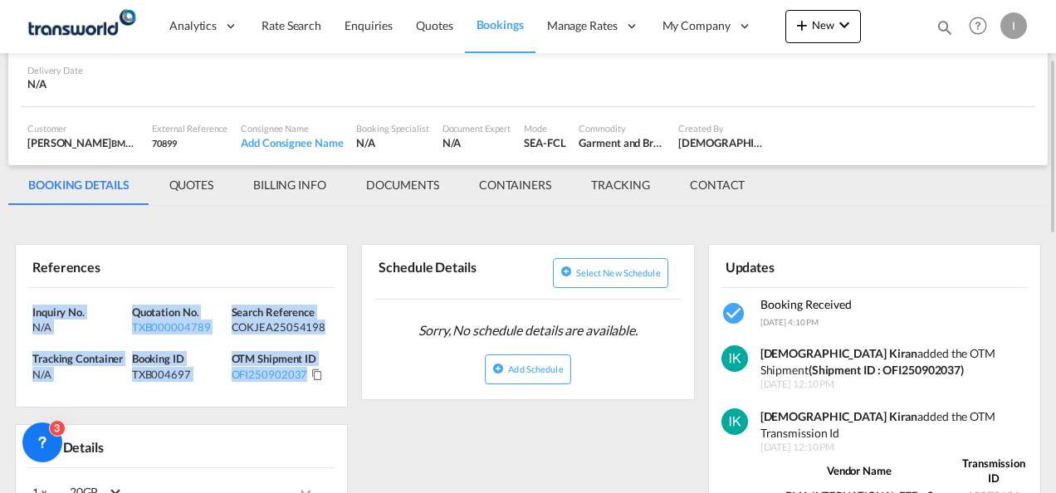
drag, startPoint x: 322, startPoint y: 380, endPoint x: 17, endPoint y: 302, distance: 315.3
click at [17, 302] on div "Inquiry No. N/A Quotation No. TXB000004789 Search Reference COKJEA25054198 Trac…" at bounding box center [181, 347] width 331 height 119
drag, startPoint x: 17, startPoint y: 302, endPoint x: 53, endPoint y: 320, distance: 40.8
copy div "Inquiry No. N/A Quotation No. TXB000004789 Search Reference COKJEA25054198 Trac…"
